Goal: Task Accomplishment & Management: Manage account settings

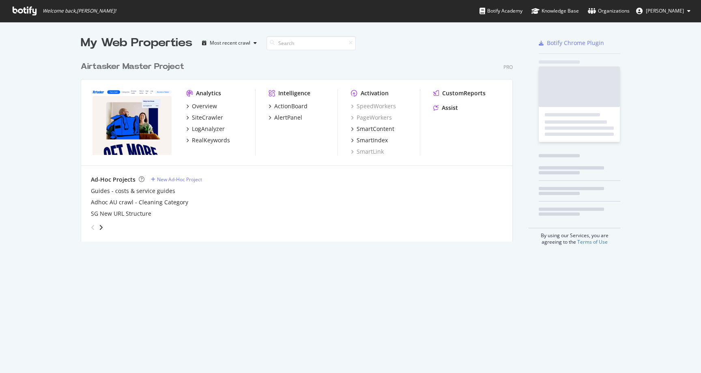
scroll to position [373, 701]
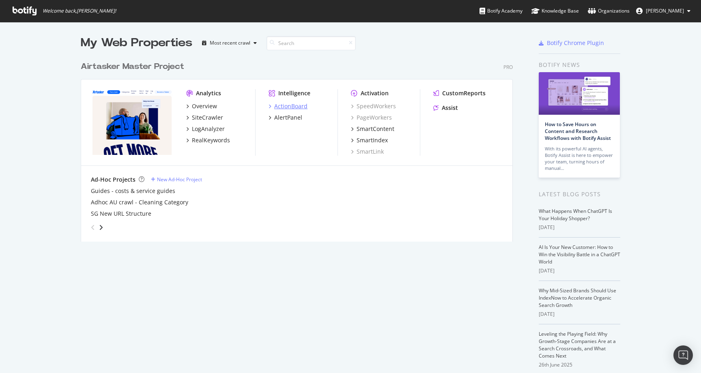
click at [291, 106] on div "ActionBoard" at bounding box center [290, 106] width 33 height 8
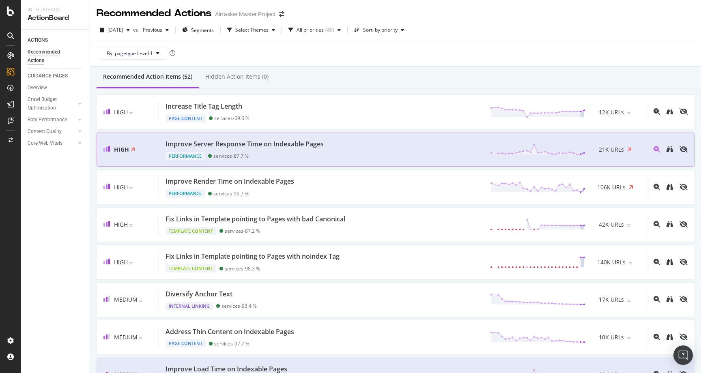
click at [319, 149] on div "Performance services - 87.7 %" at bounding box center [247, 154] width 162 height 11
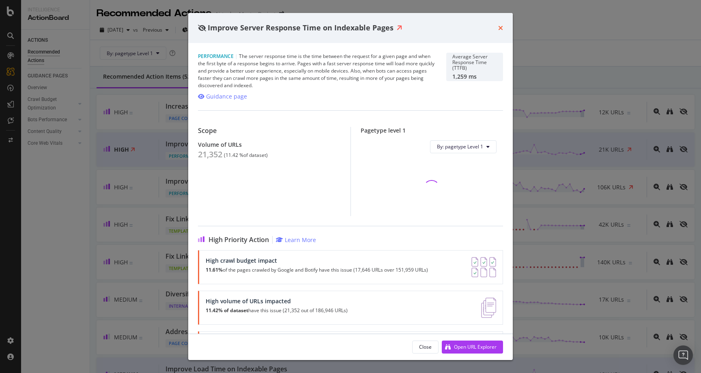
click at [498, 28] on icon "times" at bounding box center [500, 28] width 5 height 6
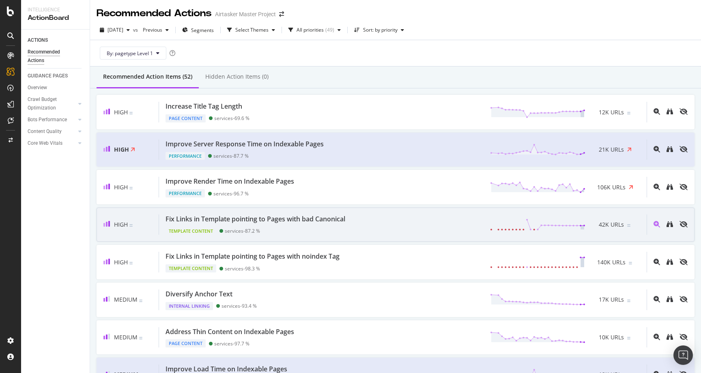
click at [420, 231] on div "Fix Links in Template pointing to Pages with bad Canonical Template Content ser…" at bounding box center [403, 225] width 488 height 21
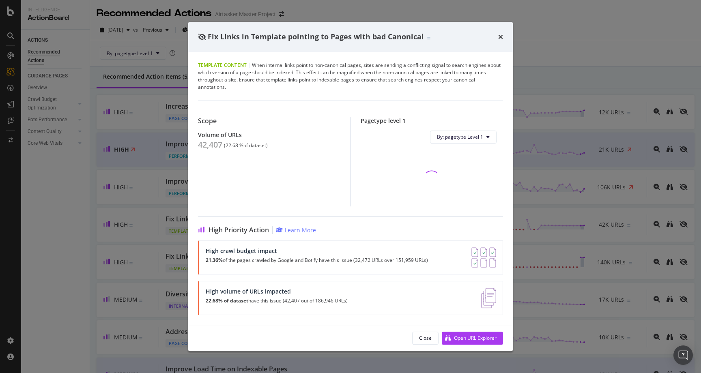
click at [496, 36] on div "Fix Links in Template pointing to Pages with bad Canonical" at bounding box center [350, 37] width 305 height 11
click at [499, 35] on icon "times" at bounding box center [500, 37] width 5 height 6
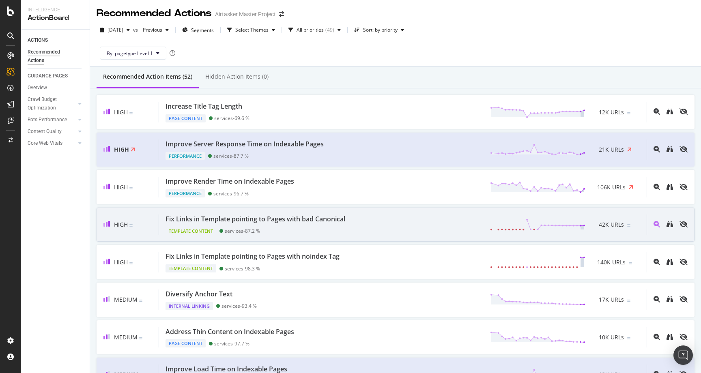
click at [392, 224] on div "Fix Links in Template pointing to Pages with bad Canonical Template Content ser…" at bounding box center [403, 225] width 488 height 21
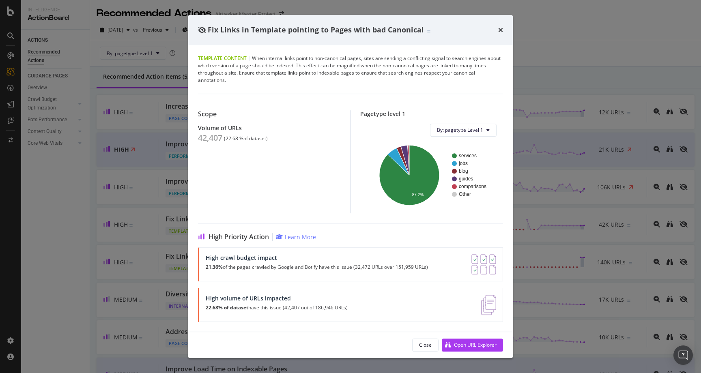
click at [498, 32] on div "Fix Links in Template pointing to Pages with bad Canonical" at bounding box center [350, 30] width 305 height 11
click at [498, 28] on icon "times" at bounding box center [500, 30] width 5 height 6
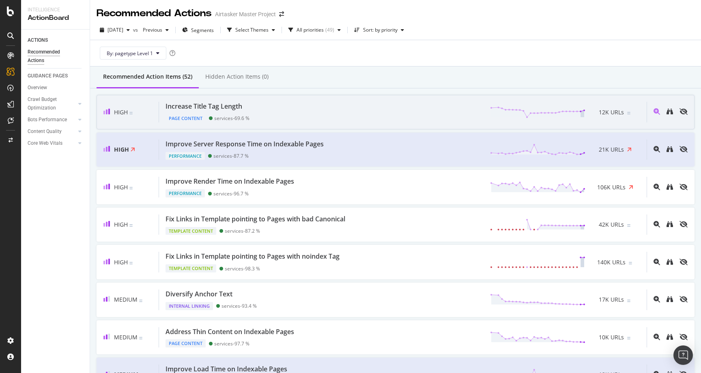
click at [377, 98] on div "High Increase Title Tag Length Page Content services - 69.6 % 12K URLs" at bounding box center [396, 112] width 598 height 34
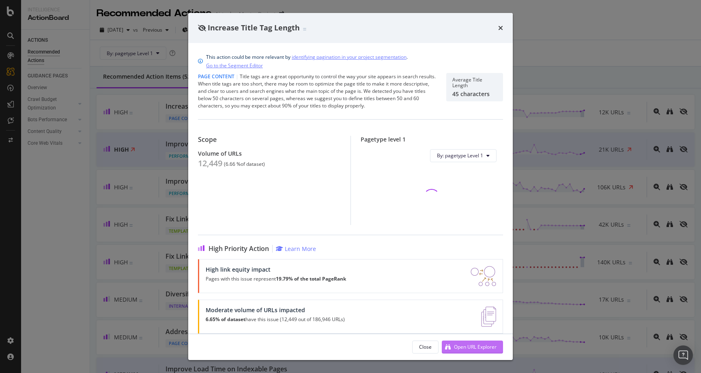
click at [475, 348] on div "Open URL Explorer" at bounding box center [475, 347] width 43 height 7
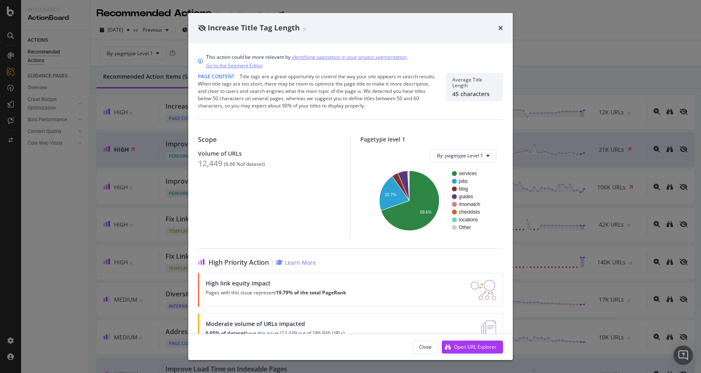
click at [496, 22] on div "Increase Title Tag Length" at bounding box center [350, 28] width 325 height 30
click at [497, 24] on div "Increase Title Tag Length" at bounding box center [350, 28] width 305 height 11
click at [501, 28] on icon "times" at bounding box center [500, 28] width 5 height 6
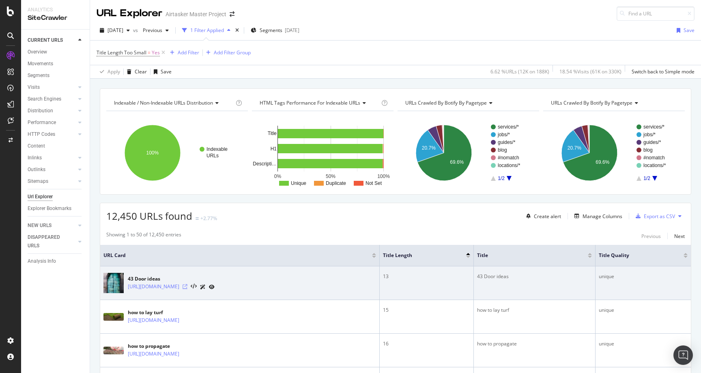
click at [188, 289] on icon at bounding box center [185, 286] width 5 height 5
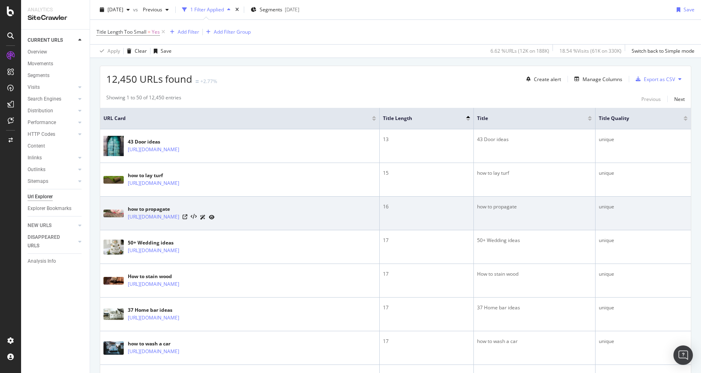
scroll to position [129, 0]
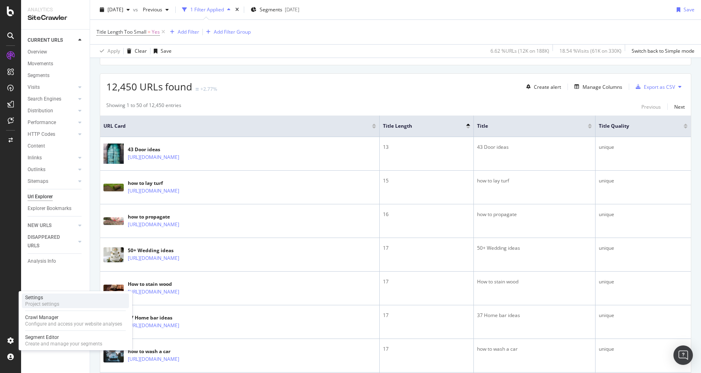
click at [39, 305] on div "Project settings" at bounding box center [42, 304] width 34 height 6
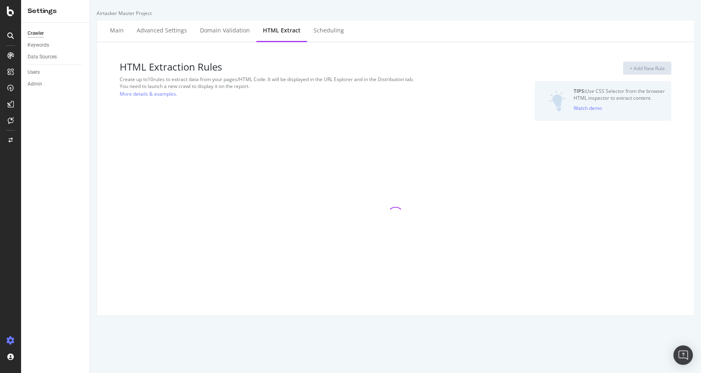
select select "count"
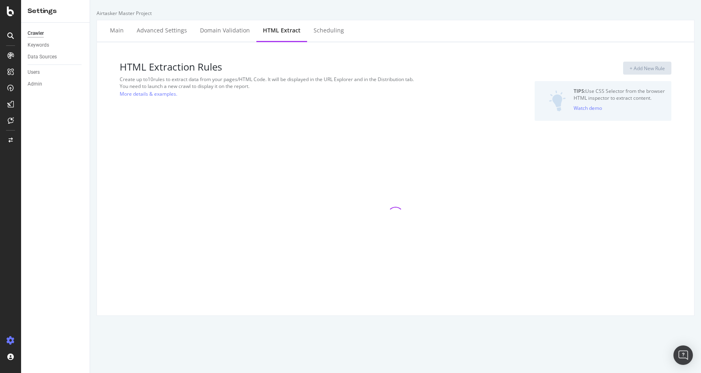
select select "exist"
select select "count"
select select "exist"
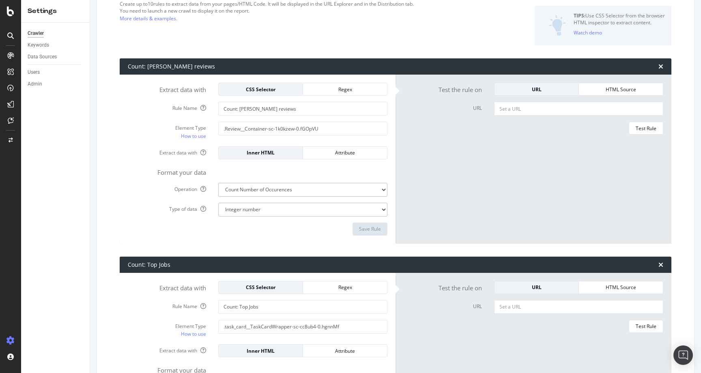
scroll to position [75, 0]
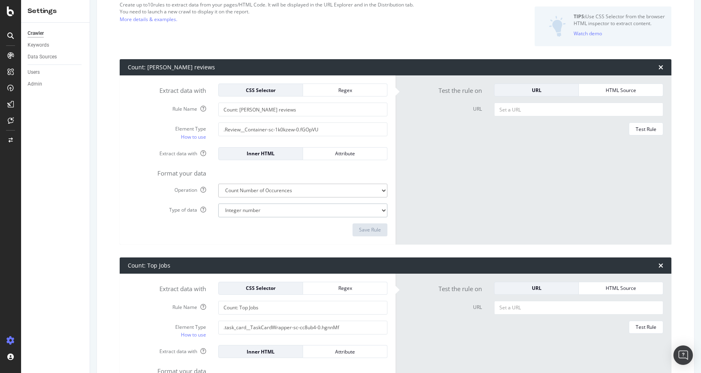
click at [367, 212] on select "Integer number" at bounding box center [302, 211] width 169 height 14
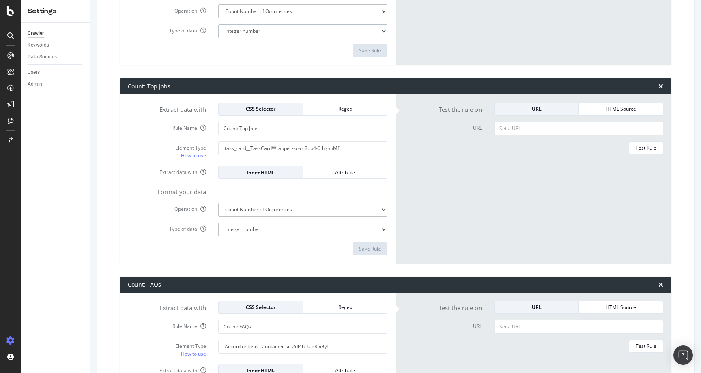
scroll to position [258, 0]
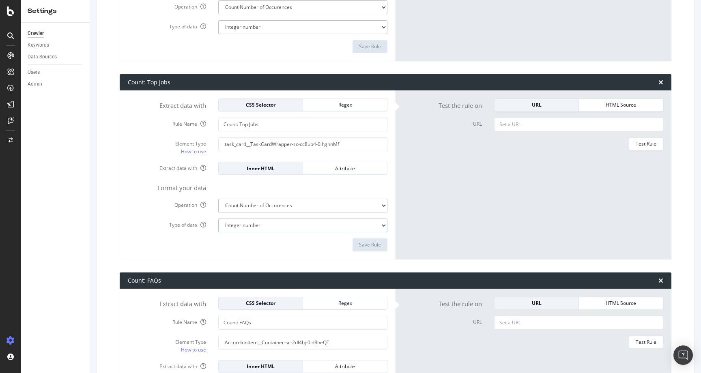
click at [373, 34] on select "Integer number" at bounding box center [302, 27] width 169 height 14
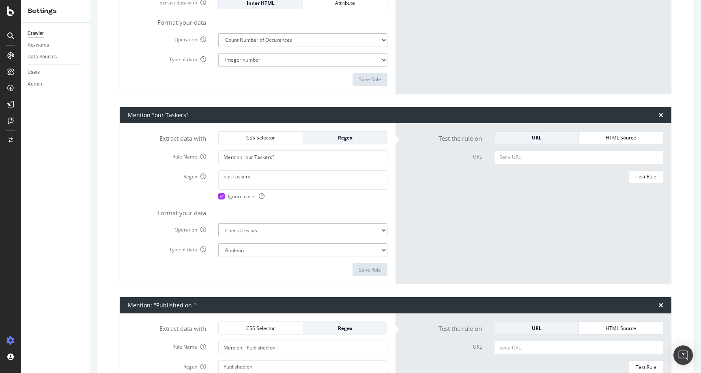
scroll to position [1016, 0]
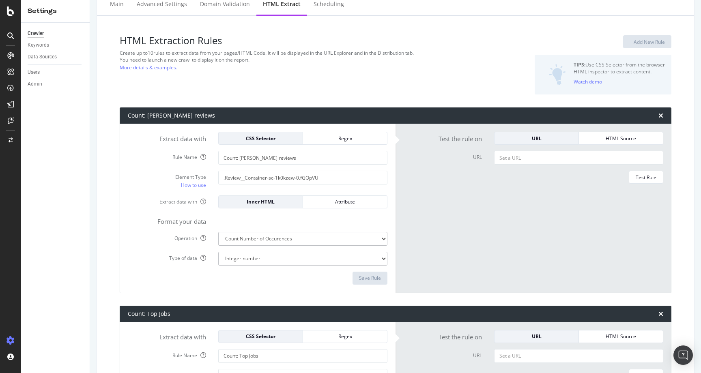
scroll to position [0, 0]
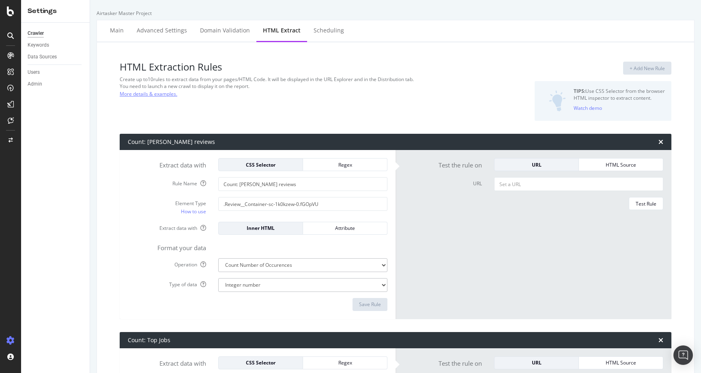
click at [162, 94] on link "More details & examples." at bounding box center [149, 94] width 58 height 9
